Goal: Check status

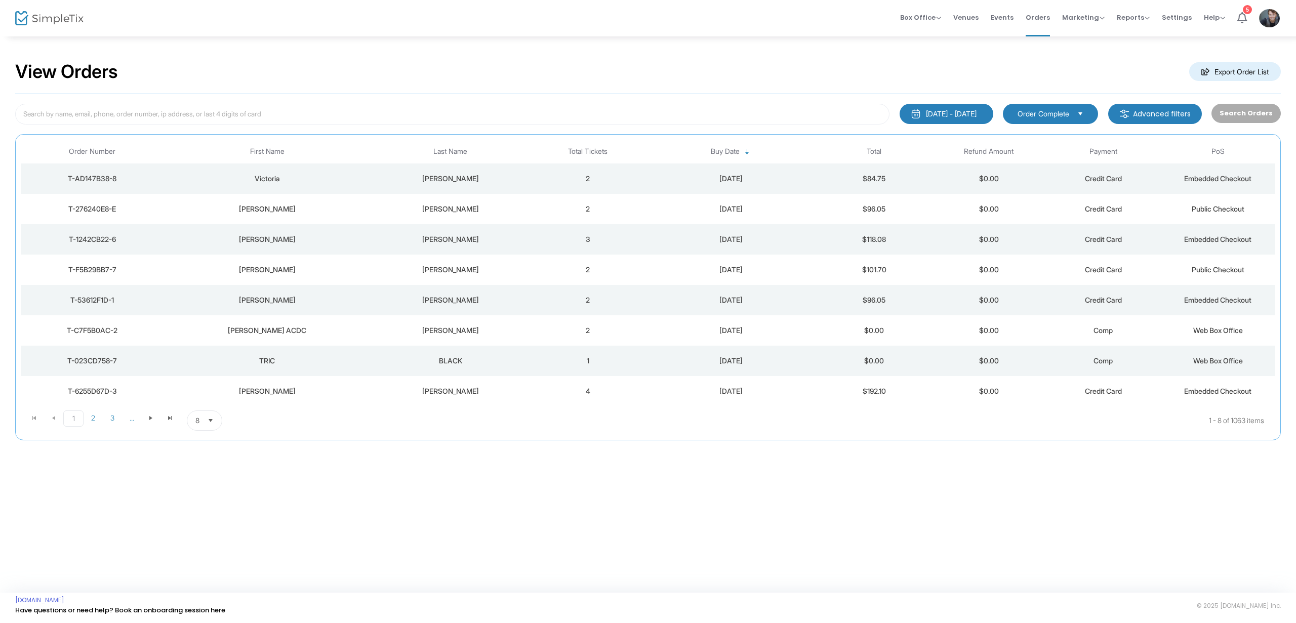
click at [624, 183] on td "2" at bounding box center [588, 179] width 114 height 30
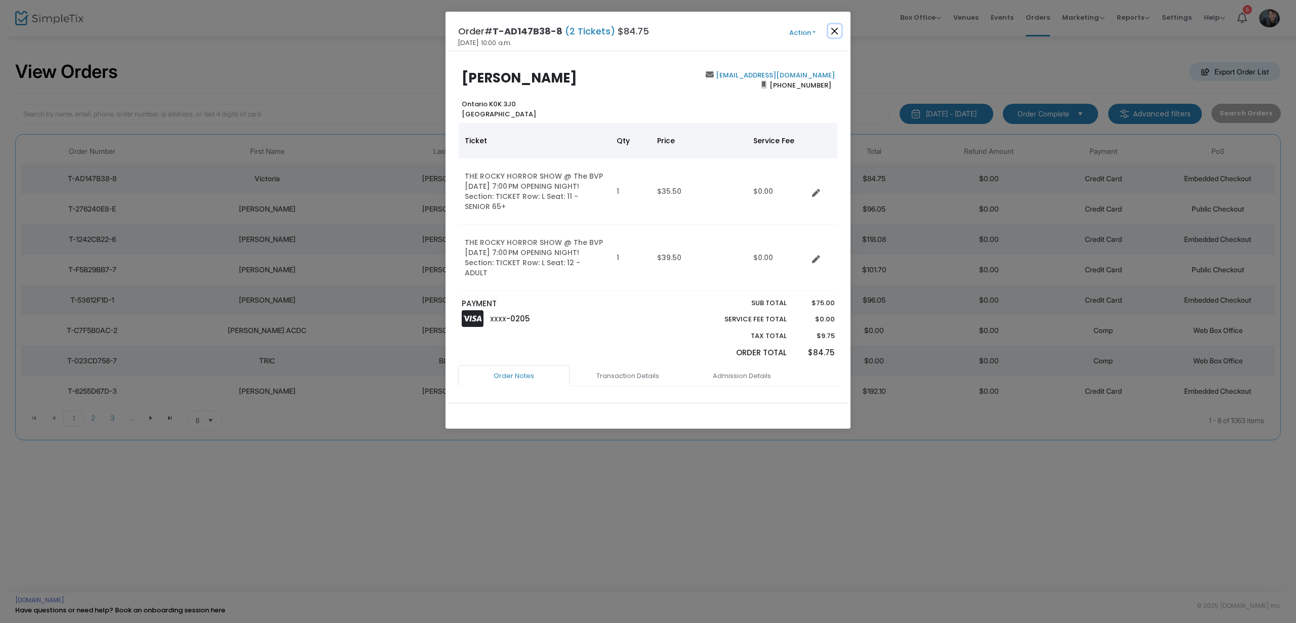
click at [839, 29] on button "Close" at bounding box center [834, 30] width 13 height 13
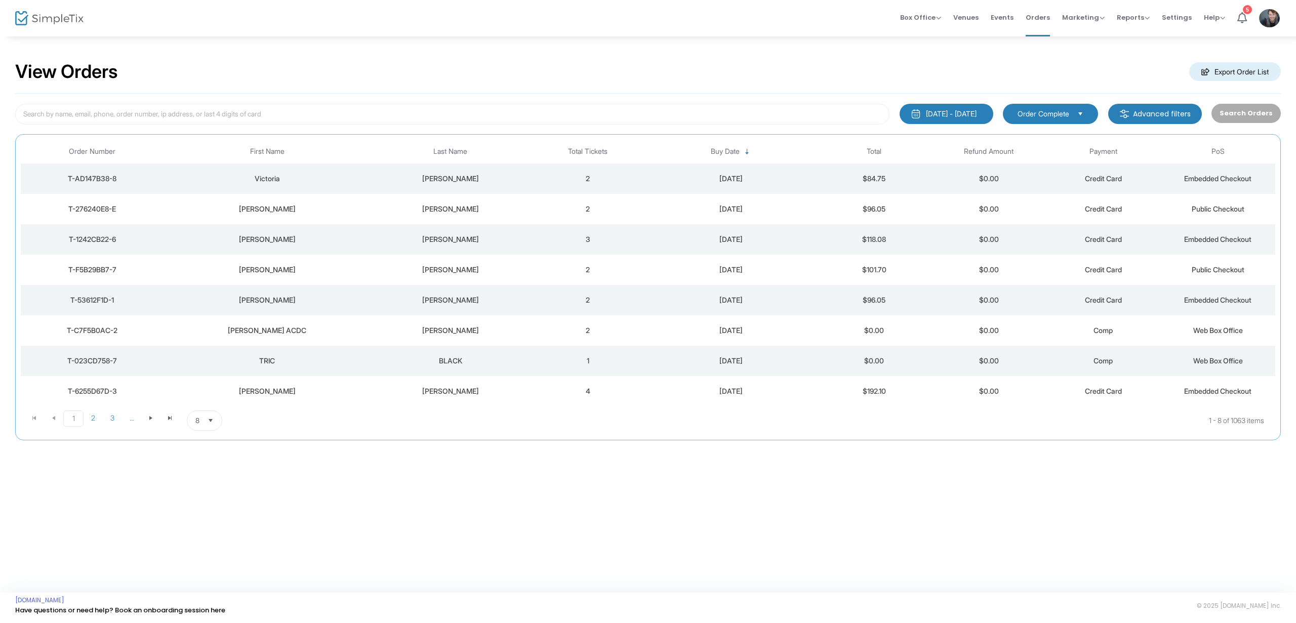
click at [464, 209] on div "[PERSON_NAME]" at bounding box center [450, 209] width 155 height 10
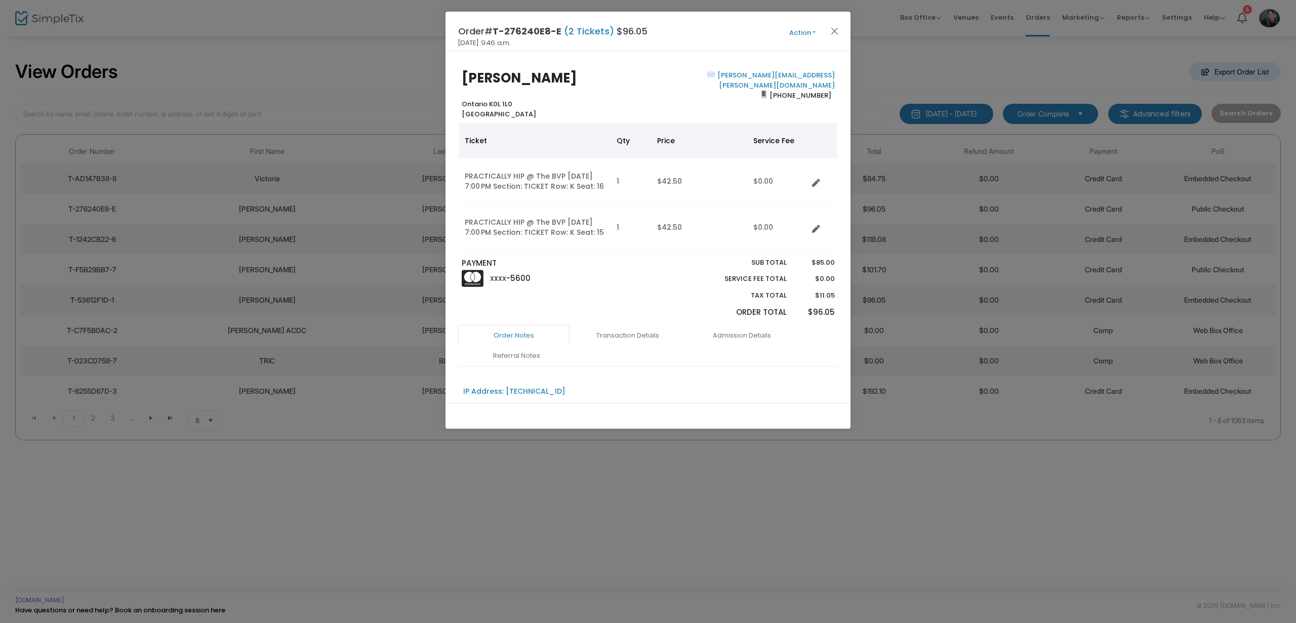
scroll to position [3, 0]
drag, startPoint x: 833, startPoint y: 31, endPoint x: 822, endPoint y: 37, distance: 12.5
click at [833, 31] on button "Close" at bounding box center [834, 30] width 13 height 13
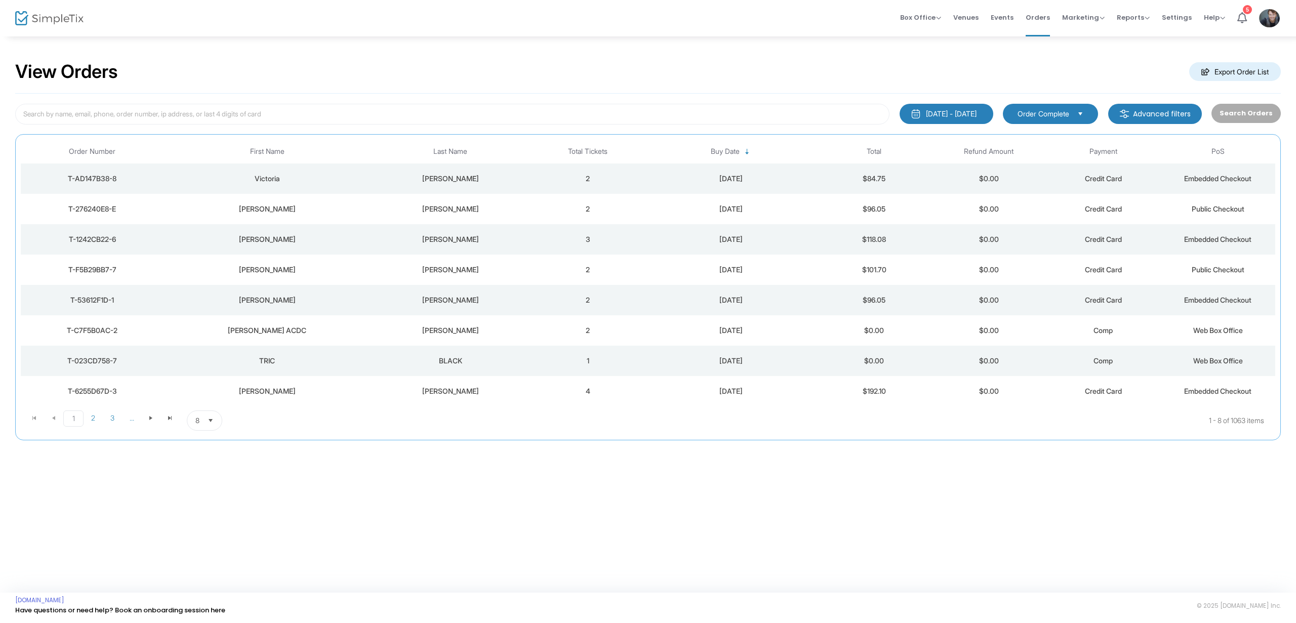
click at [468, 245] on td "[PERSON_NAME]" at bounding box center [450, 239] width 161 height 30
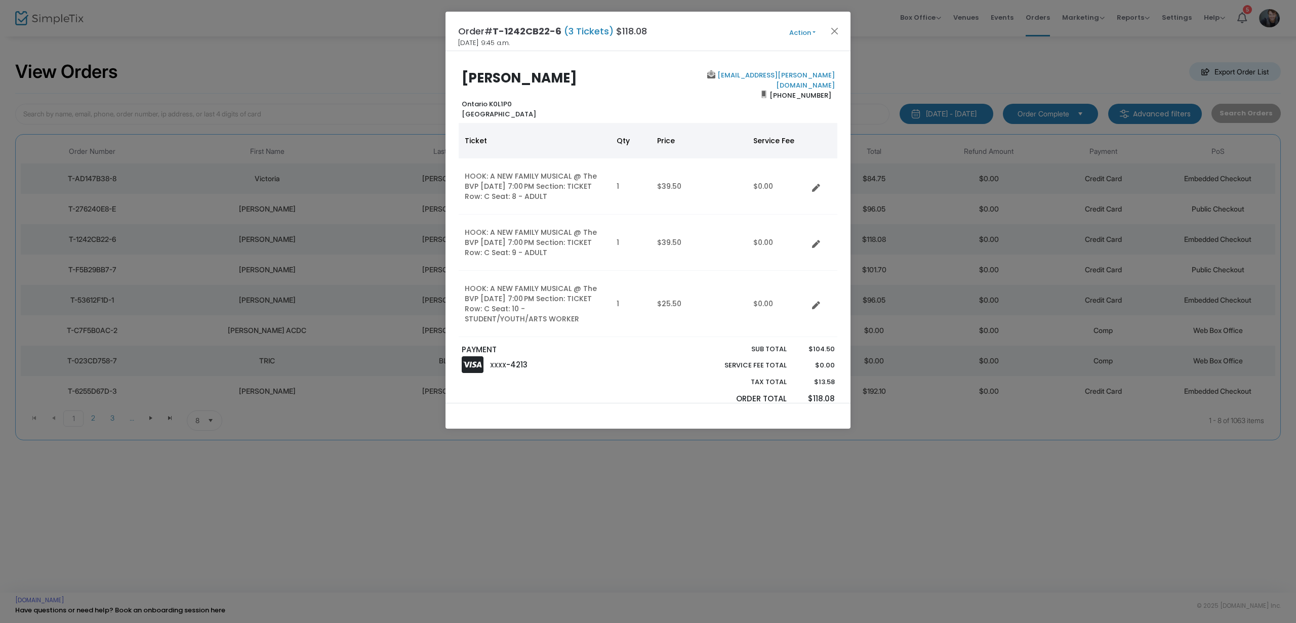
click at [843, 26] on span "Action Mark Admitted Edit Order Edit Attendee Details Add Another Ticket Change…" at bounding box center [822, 31] width 58 height 11
click at [837, 30] on button "Close" at bounding box center [834, 30] width 13 height 13
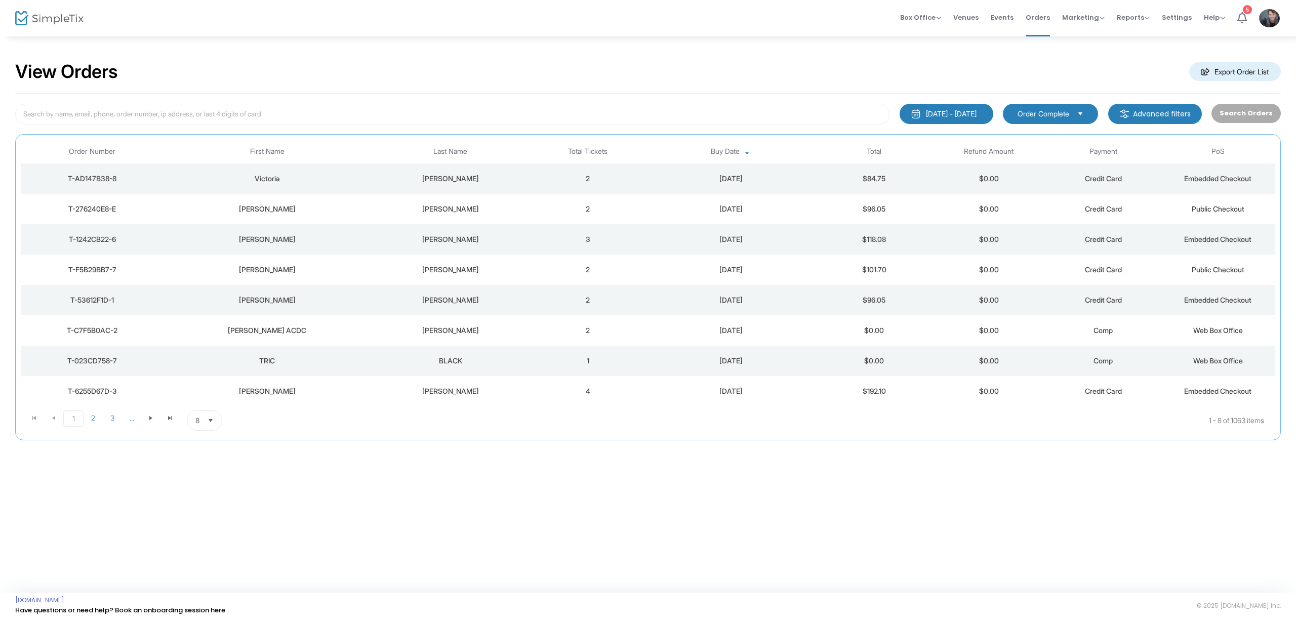
click at [1007, 20] on span "Events" at bounding box center [1002, 18] width 23 height 26
